Goal: Task Accomplishment & Management: Manage account settings

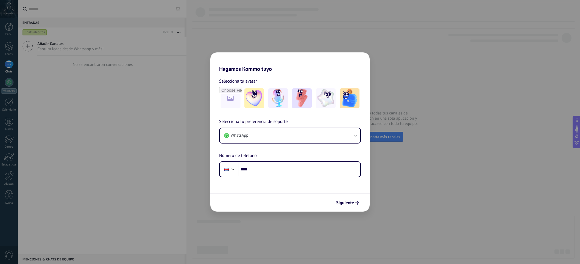
drag, startPoint x: 419, startPoint y: 211, endPoint x: 416, endPoint y: 211, distance: 3.0
click at [419, 211] on div "Hagamos Kommo tuyo Selecciona tu avatar Selecciona tu preferencia de soporte Wh…" at bounding box center [290, 132] width 580 height 264
click at [355, 137] on icon "button" at bounding box center [355, 135] width 5 height 5
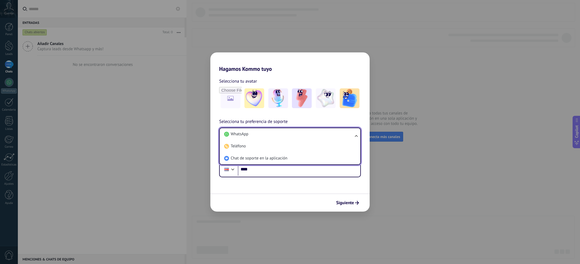
click at [313, 195] on div "Siguiente" at bounding box center [289, 203] width 159 height 18
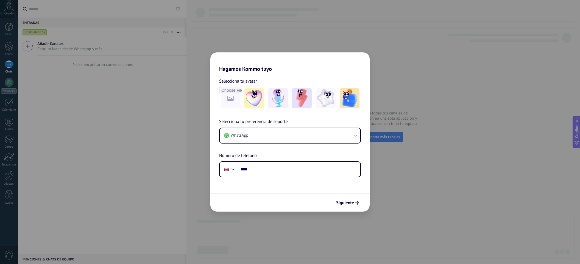
click at [415, 193] on div "Hagamos Kommo tuyo Selecciona tu avatar Selecciona tu preferencia de soporte Wh…" at bounding box center [290, 132] width 580 height 264
click at [310, 100] on img at bounding box center [302, 98] width 20 height 20
click at [349, 203] on span "Siguiente" at bounding box center [345, 203] width 18 height 4
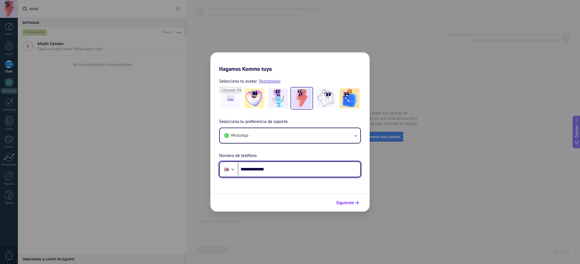
type input "**********"
click at [347, 200] on button "Siguiente" at bounding box center [348, 202] width 28 height 9
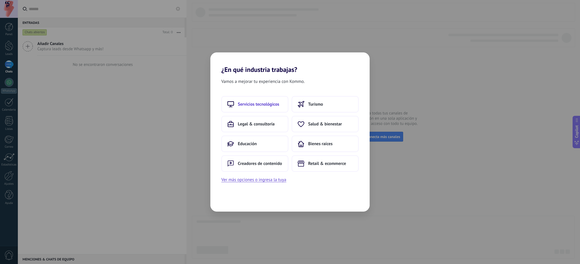
click at [265, 108] on button "Servicios tecnológicos" at bounding box center [254, 104] width 67 height 16
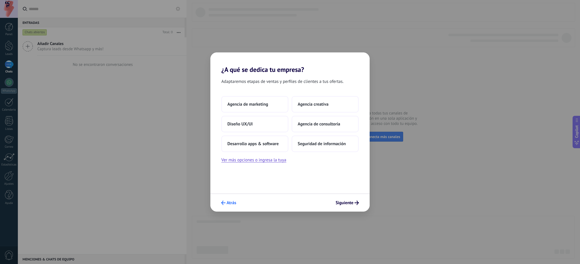
click at [233, 207] on button "Atrás" at bounding box center [229, 202] width 20 height 9
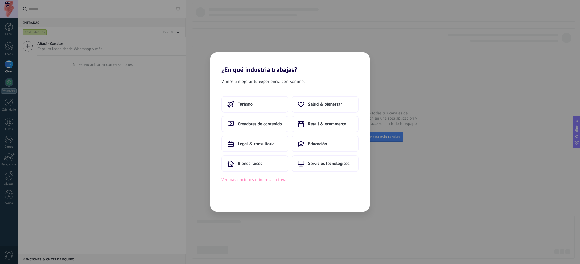
click at [274, 180] on button "Ver más opciones o ingresa la tuya" at bounding box center [253, 179] width 65 height 7
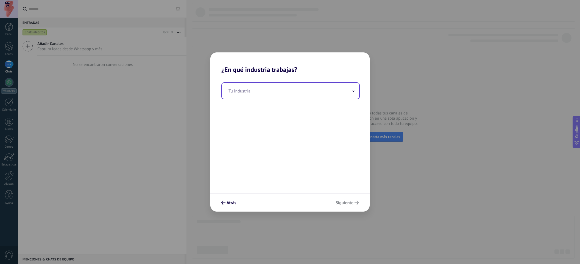
click at [326, 88] on input "text" at bounding box center [290, 91] width 137 height 16
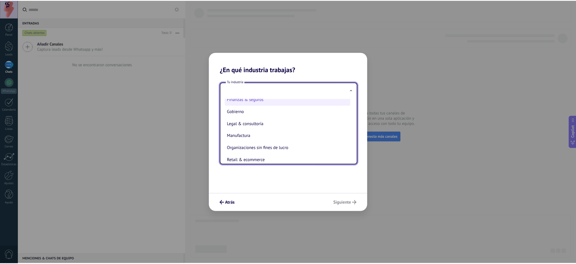
scroll to position [55, 0]
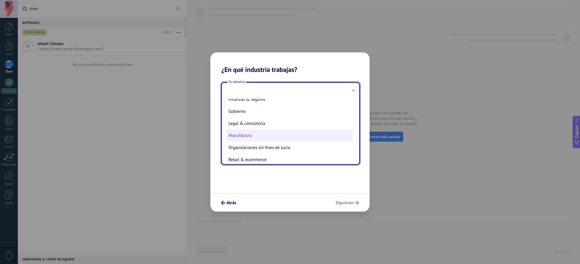
click at [282, 134] on li "Manufactura" at bounding box center [289, 136] width 126 height 12
type input "**********"
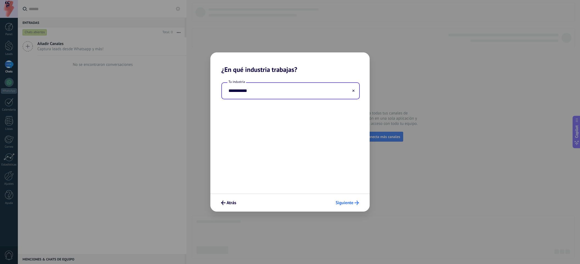
click at [338, 204] on span "Siguiente" at bounding box center [345, 203] width 18 height 4
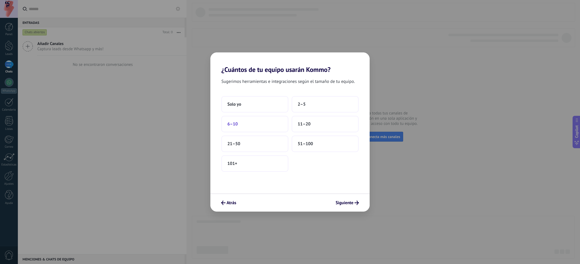
click at [253, 122] on button "6–10" at bounding box center [254, 124] width 67 height 16
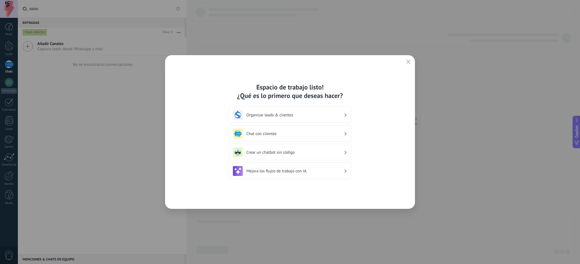
click at [318, 135] on h3 "Chat con clientes" at bounding box center [295, 133] width 98 height 5
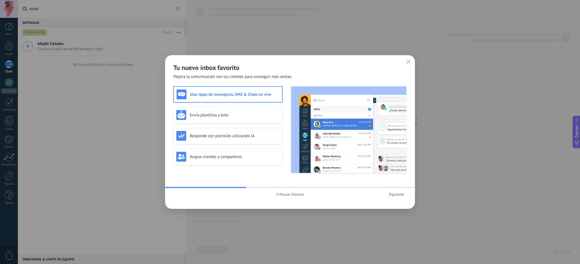
click at [398, 194] on span "Siguiente" at bounding box center [397, 195] width 16 height 4
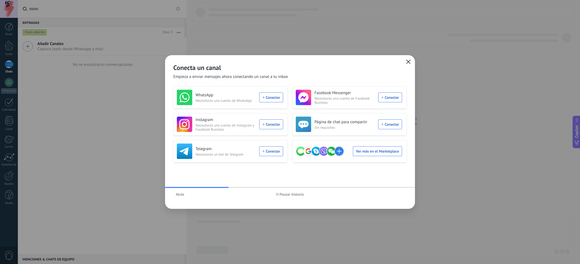
click at [409, 60] on button "button" at bounding box center [408, 62] width 7 height 8
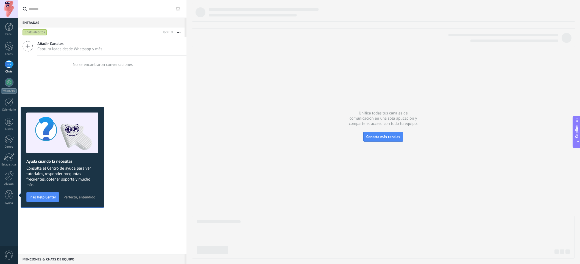
click at [128, 172] on div "Añadir Canales Captura leads desde Whatsapp y más! No se encontraron conversaci…" at bounding box center [102, 145] width 169 height 217
click at [83, 197] on span "Perfecto, entendido" at bounding box center [79, 197] width 32 height 4
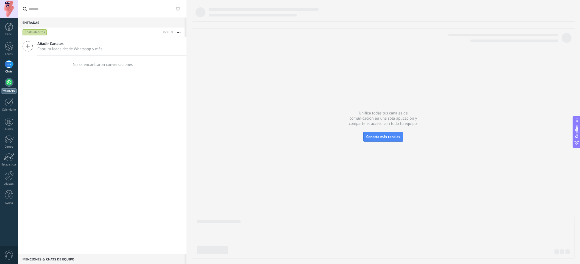
click at [9, 82] on div at bounding box center [9, 82] width 9 height 9
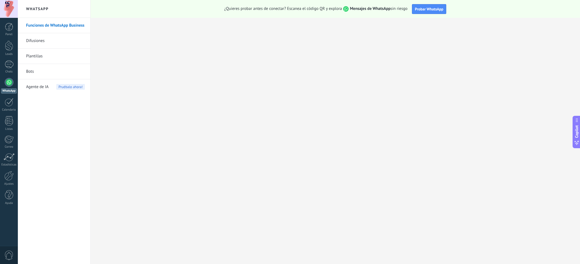
click at [54, 57] on link "Plantillas" at bounding box center [55, 56] width 59 height 15
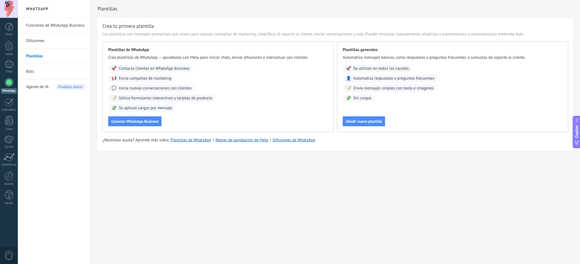
click at [43, 88] on span "Agente de IA" at bounding box center [37, 86] width 23 height 15
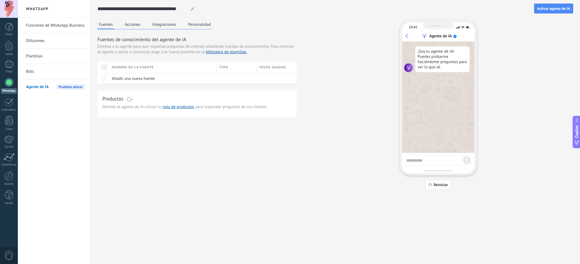
click at [12, 7] on div at bounding box center [9, 9] width 18 height 18
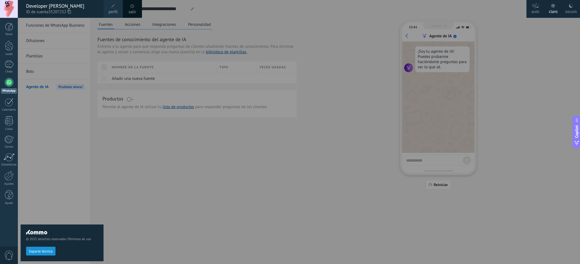
click at [218, 159] on div at bounding box center [308, 132] width 580 height 264
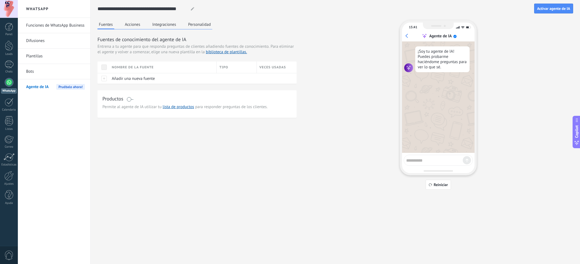
click at [56, 73] on link "Bots" at bounding box center [55, 71] width 59 height 15
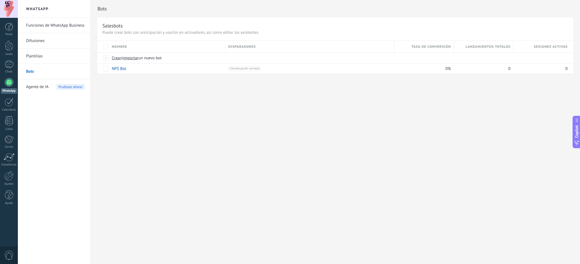
click at [64, 20] on link "Funciones de WhatsApp Business" at bounding box center [55, 25] width 59 height 15
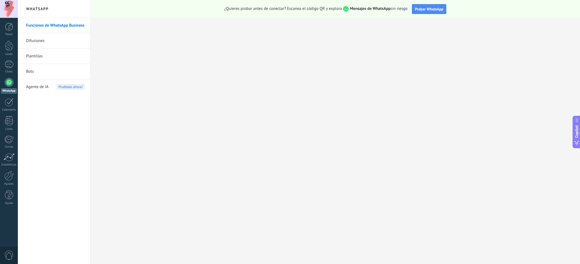
click at [9, 2] on div at bounding box center [9, 9] width 18 height 18
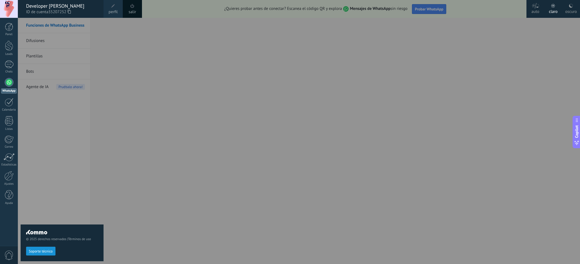
click at [574, 6] on div "oscuro" at bounding box center [571, 11] width 12 height 14
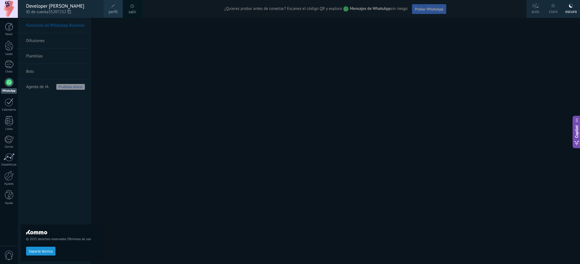
click at [67, 136] on div "© 2025 derechos reservados | Términos de uso Soporte técnico" at bounding box center [62, 141] width 83 height 246
click at [8, 7] on div at bounding box center [9, 9] width 18 height 18
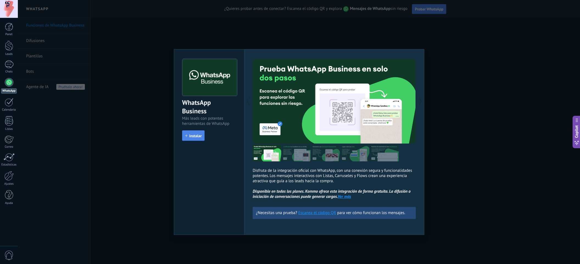
click at [195, 136] on span "Instalar" at bounding box center [195, 136] width 12 height 4
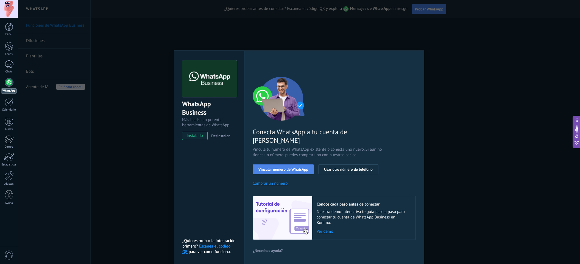
click at [297, 168] on span "Vincular número de WhatsApp" at bounding box center [284, 170] width 50 height 4
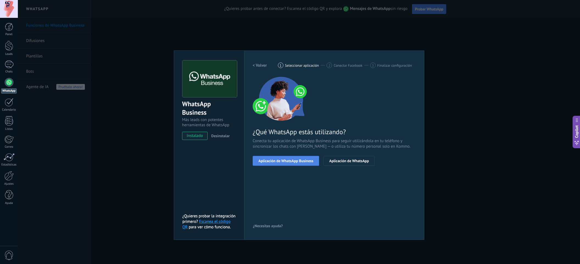
click at [293, 163] on span "Aplicación de WhatsApp Business" at bounding box center [286, 161] width 55 height 4
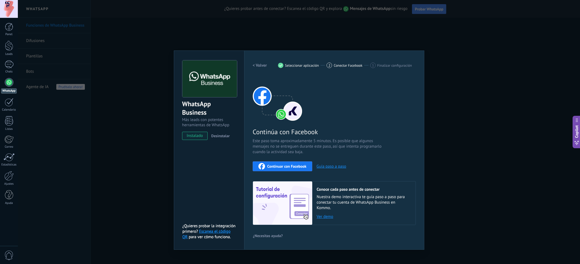
click at [300, 168] on span "Continuar con Facebook" at bounding box center [286, 167] width 39 height 4
click at [301, 163] on div "Continuar con Facebook" at bounding box center [283, 166] width 48 height 7
click at [501, 169] on div "WhatsApp Business Más leads con potentes herramientas de WhatsApp instalado Des…" at bounding box center [299, 132] width 562 height 264
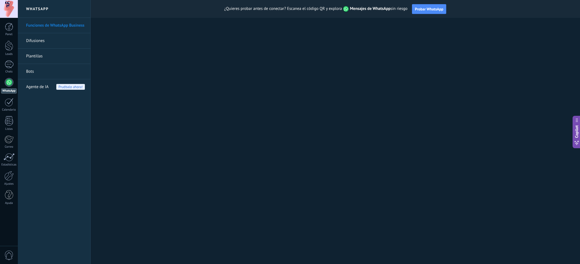
click at [42, 37] on link "Difusiones" at bounding box center [55, 40] width 59 height 15
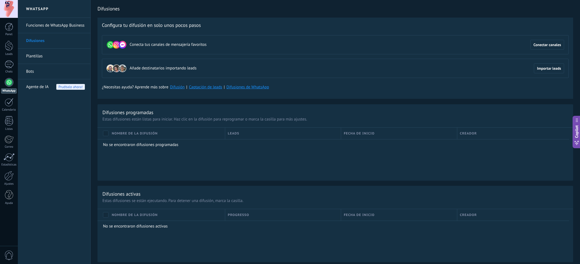
click at [47, 55] on link "Plantillas" at bounding box center [55, 56] width 59 height 15
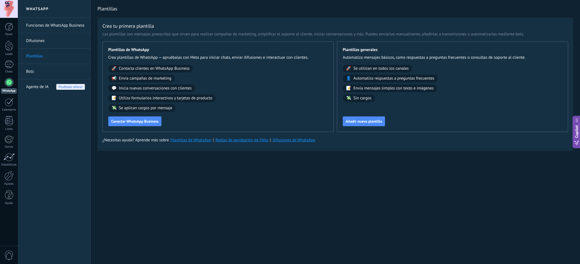
click at [38, 89] on span "Agente de IA" at bounding box center [37, 86] width 23 height 15
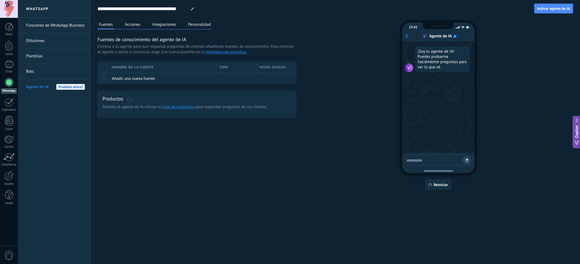
click at [133, 26] on button "Acciones" at bounding box center [133, 24] width 18 height 8
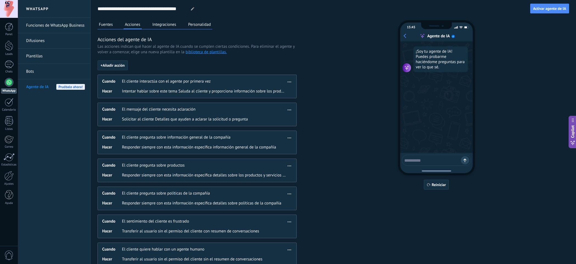
click at [165, 24] on button "Integraciones" at bounding box center [164, 24] width 27 height 8
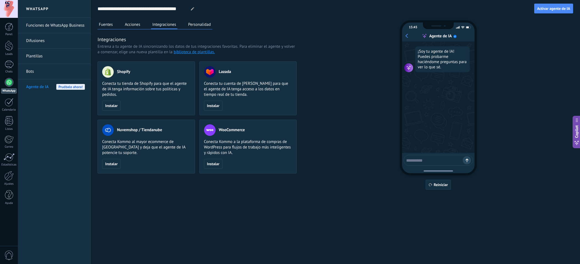
click at [198, 23] on button "Personalidad" at bounding box center [200, 24] width 26 height 8
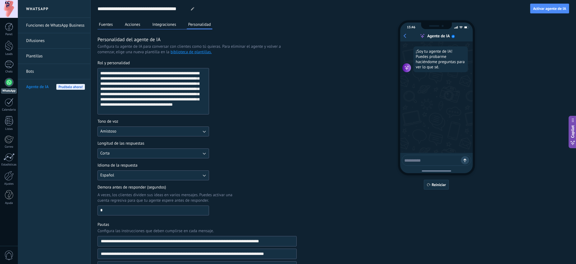
click at [106, 22] on button "Fuentes" at bounding box center [106, 24] width 17 height 8
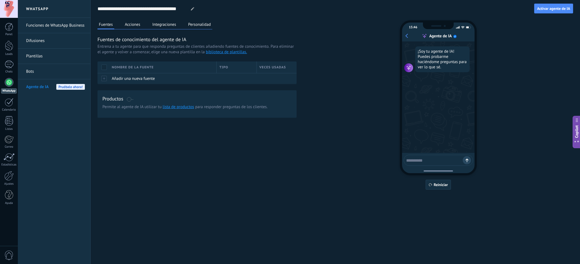
click at [49, 57] on link "Plantillas" at bounding box center [55, 56] width 59 height 15
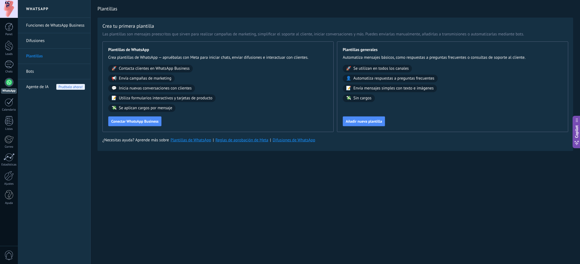
click at [29, 69] on link "Bots" at bounding box center [55, 71] width 59 height 15
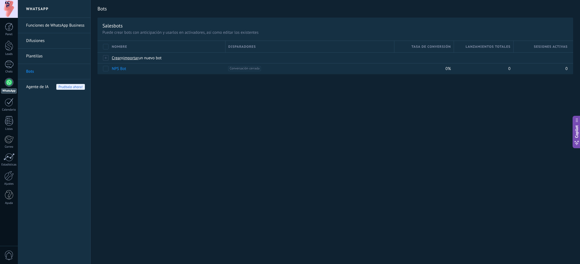
click at [30, 58] on link "Plantillas" at bounding box center [55, 56] width 59 height 15
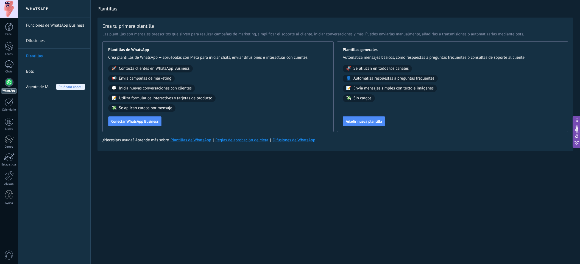
click at [51, 42] on link "Difusiones" at bounding box center [55, 40] width 59 height 15
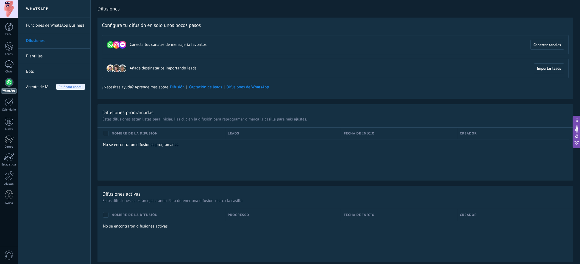
click at [60, 28] on link "Funciones de WhatsApp Business" at bounding box center [55, 25] width 59 height 15
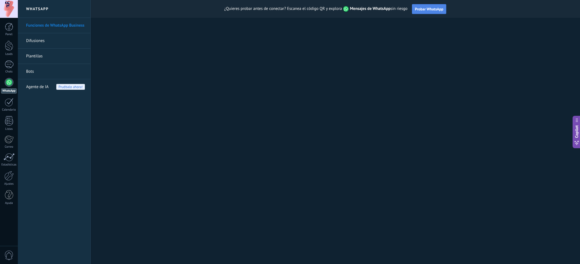
click at [436, 10] on span "Probar WhatsApp" at bounding box center [429, 9] width 29 height 5
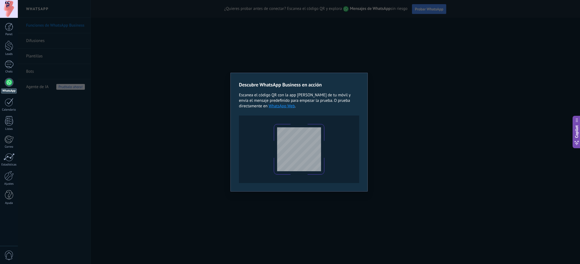
click at [404, 114] on div "Descubre WhatsApp Business en acción Escanea el código QR con la app de cámara …" at bounding box center [299, 132] width 562 height 264
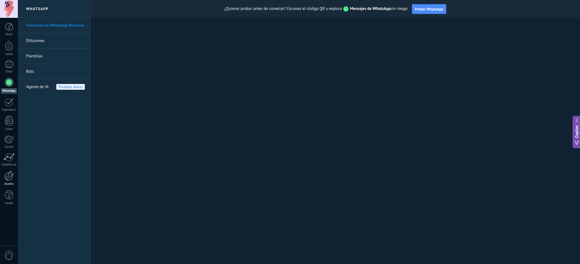
click at [10, 173] on div at bounding box center [8, 176] width 9 height 10
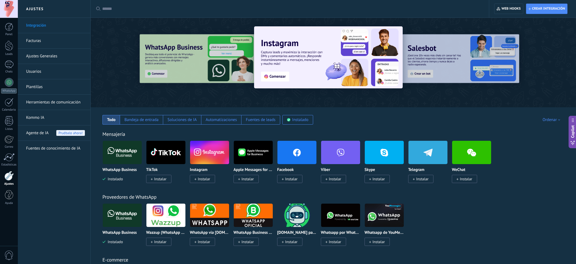
click at [38, 40] on link "Facturas" at bounding box center [55, 40] width 59 height 15
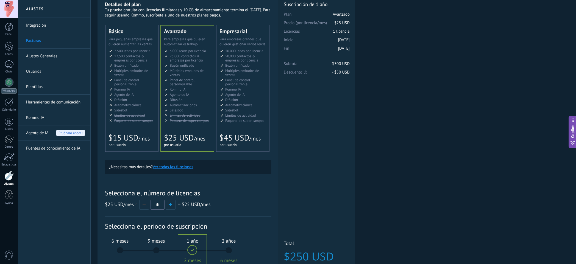
scroll to position [55, 0]
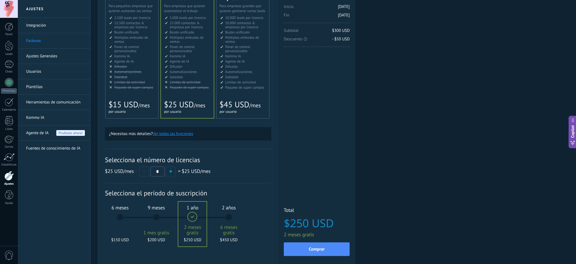
click at [121, 215] on div "6 meses $150 USD" at bounding box center [120, 220] width 30 height 39
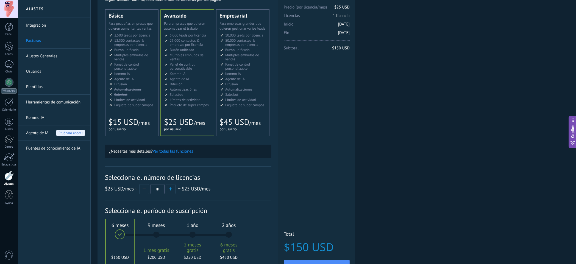
scroll to position [33, 0]
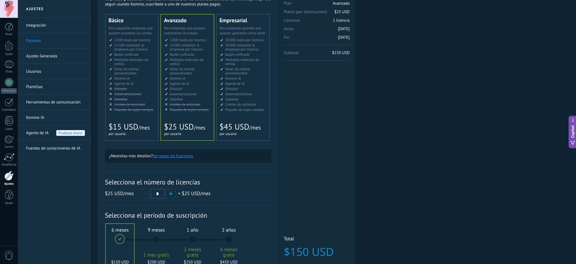
click at [138, 85] on li "AI-агент AI agent Agente de IA AI agent Agente de IA Agen AI AI Temsilcisi" at bounding box center [132, 84] width 46 height 4
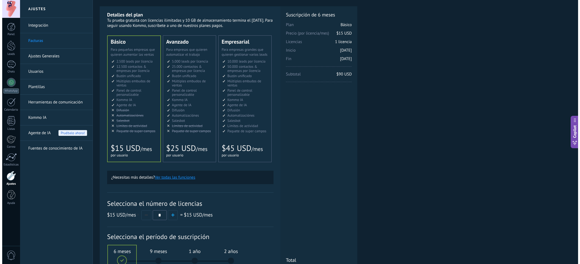
scroll to position [0, 0]
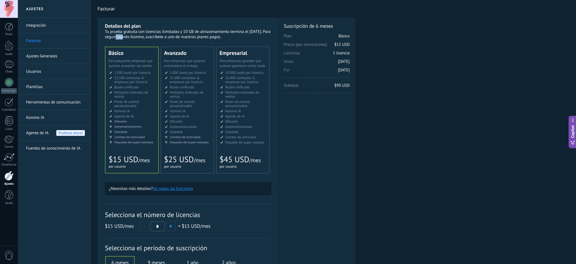
drag, startPoint x: 250, startPoint y: 30, endPoint x: 257, endPoint y: 30, distance: 6.9
click at [257, 30] on div "Tu prueba gratuita con licencias ilimitadas y 10 GB de almacenamiento termina e…" at bounding box center [188, 34] width 167 height 10
drag, startPoint x: 348, startPoint y: 162, endPoint x: 339, endPoint y: 151, distance: 14.2
click at [348, 162] on div "Licencias adicionales Plan Básico Precio (por licencia/mes) $15 USD Nuevas lice…" at bounding box center [316, 169] width 77 height 303
click at [10, 9] on div at bounding box center [9, 9] width 18 height 18
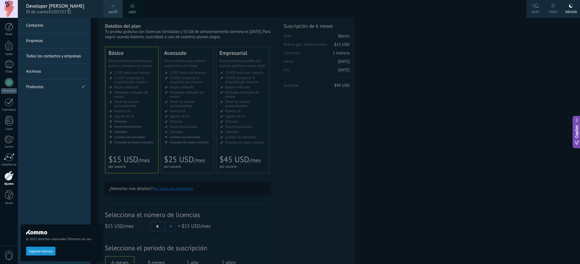
drag, startPoint x: 75, startPoint y: 5, endPoint x: 54, endPoint y: 140, distance: 136.4
click at [18, 140] on div "© 2025 derechos reservados | Términos de uso Soporte técnico auto claro oscuro …" at bounding box center [9, 132] width 18 height 264
click at [457, 161] on div at bounding box center [308, 132] width 580 height 264
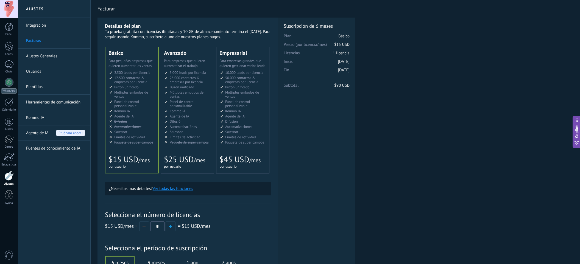
click at [35, 87] on link "Plantillas" at bounding box center [55, 86] width 59 height 15
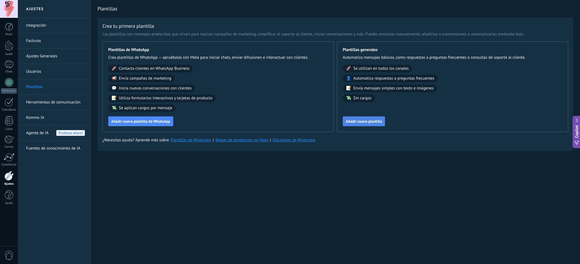
click at [371, 122] on span "Añadir nueva plantilla" at bounding box center [364, 122] width 36 height 4
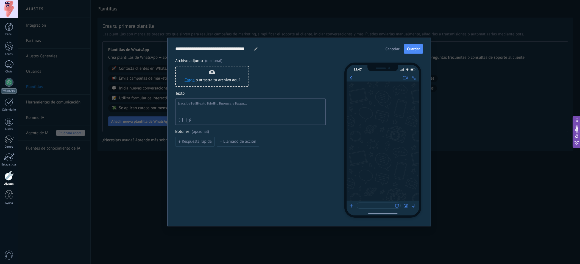
click at [391, 48] on span "Cancelar" at bounding box center [393, 49] width 14 height 4
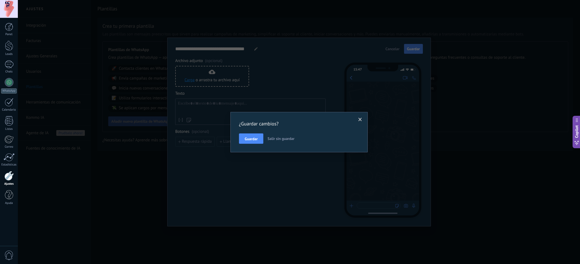
click at [284, 138] on span "Salir sin guardar" at bounding box center [281, 138] width 27 height 5
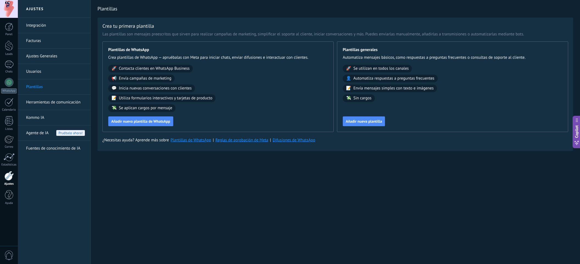
click at [453, 210] on div "Ajustes Integración Facturas Ajustes Generales Usuarios Plantillas Herramientas…" at bounding box center [299, 132] width 562 height 264
